Goal: Transaction & Acquisition: Purchase product/service

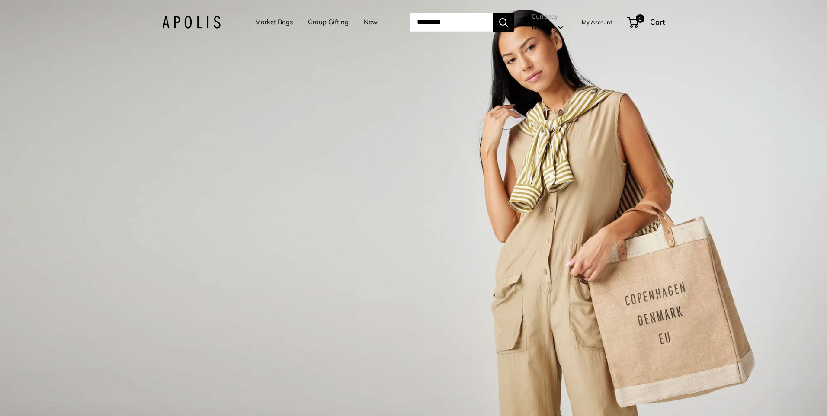
click at [263, 20] on link "Market Bags" at bounding box center [274, 22] width 38 height 12
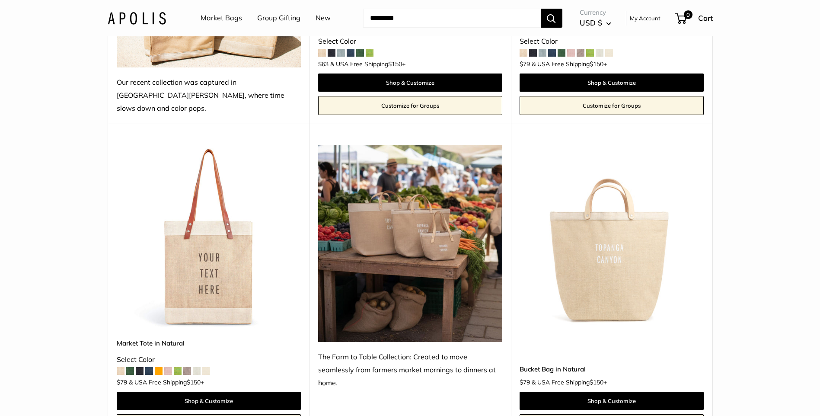
scroll to position [735, 0]
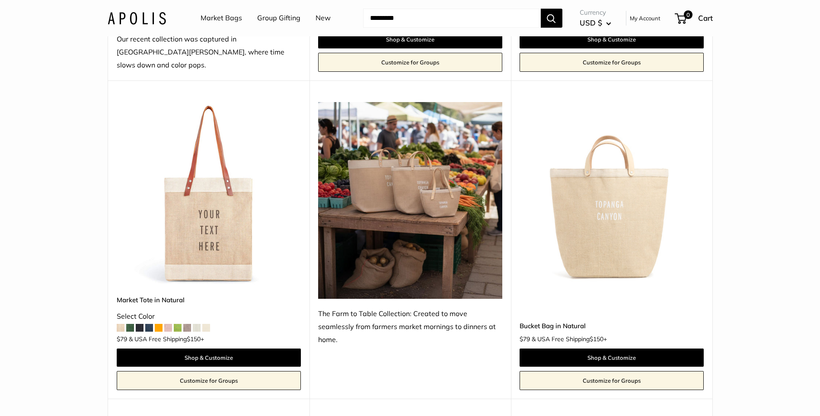
click at [424, 228] on img at bounding box center [410, 200] width 184 height 197
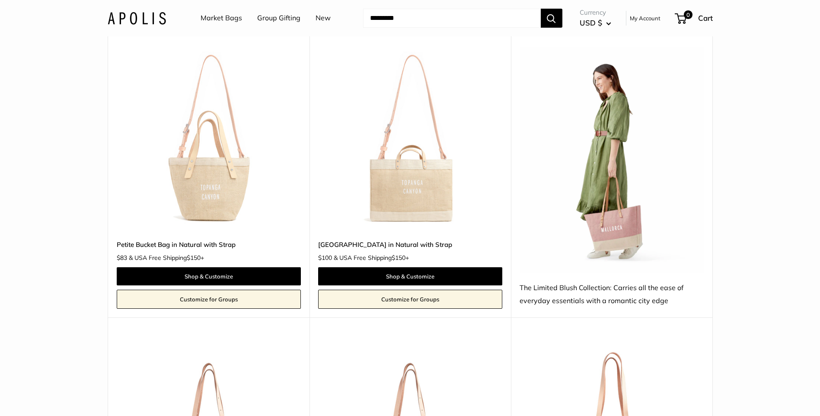
scroll to position [1384, 0]
